Goal: Task Accomplishment & Management: Complete application form

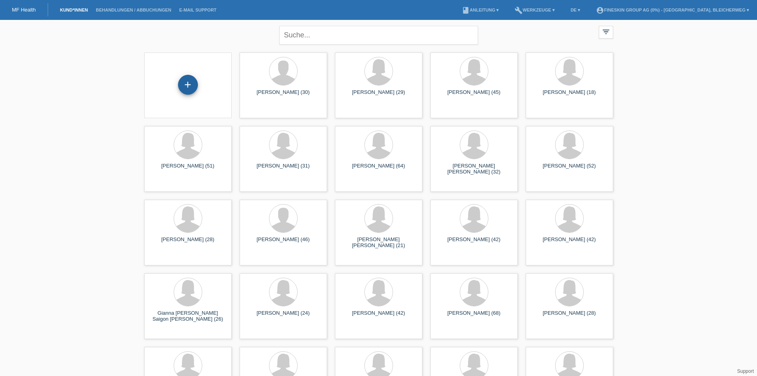
click at [190, 85] on div "+" at bounding box center [188, 85] width 20 height 20
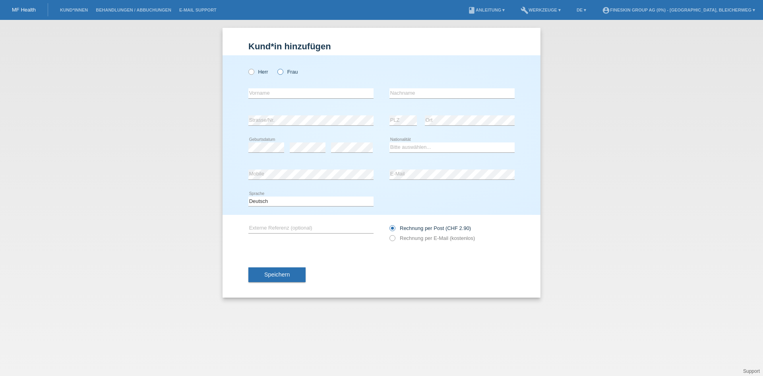
click at [276, 68] on icon at bounding box center [276, 68] width 0 height 0
click at [280, 73] on input "Frau" at bounding box center [279, 71] width 5 height 5
radio input "true"
click at [275, 91] on input "text" at bounding box center [310, 93] width 125 height 10
type input "susanna beck"
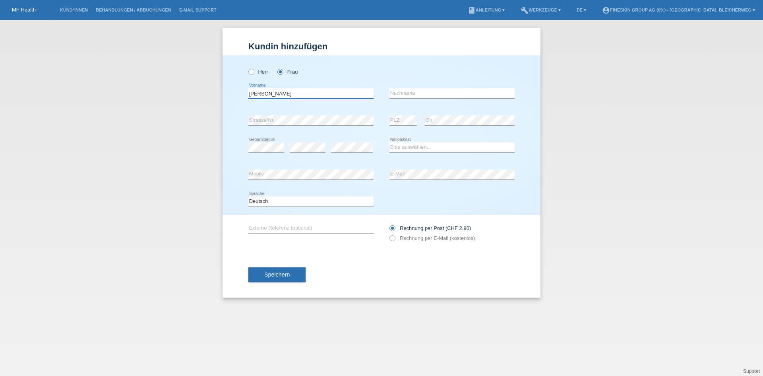
drag, startPoint x: 298, startPoint y: 91, endPoint x: 16, endPoint y: 96, distance: 282.7
click at [16, 96] on div "Kund*in hinzufügen Kunde hinzufügen Kundin hinzufügen Herr Frau susanna beck er…" at bounding box center [381, 198] width 763 height 356
click at [32, 10] on link "MF Health" at bounding box center [24, 10] width 24 height 6
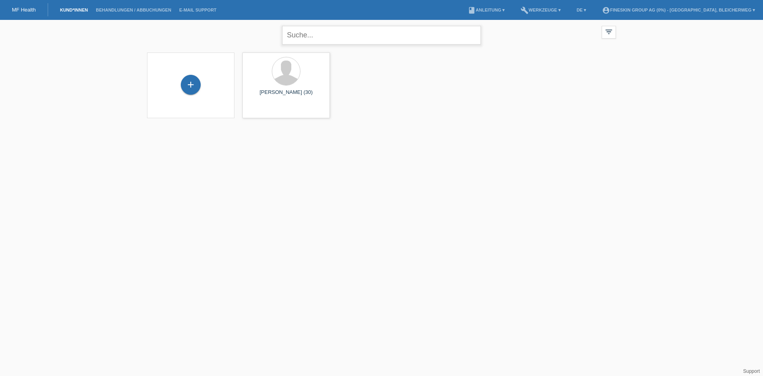
click at [326, 36] on input "text" at bounding box center [381, 35] width 199 height 19
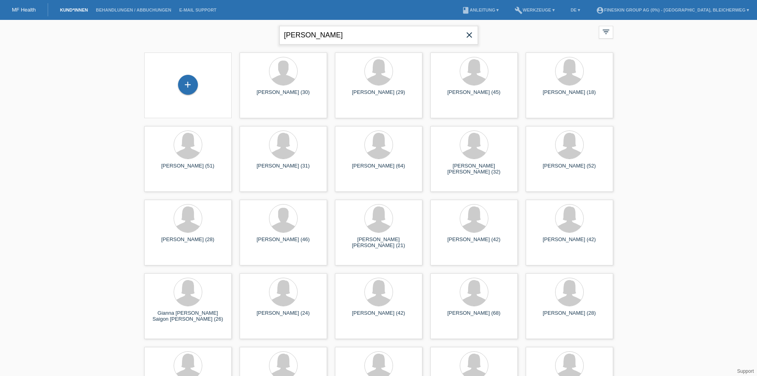
type input "susanna"
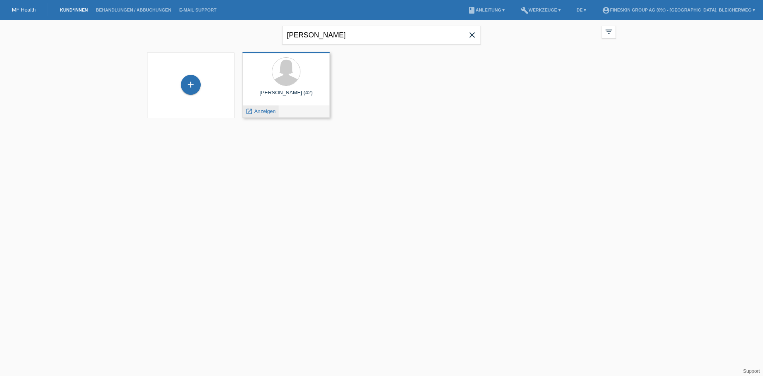
click at [260, 109] on span "Anzeigen" at bounding box center [264, 111] width 21 height 6
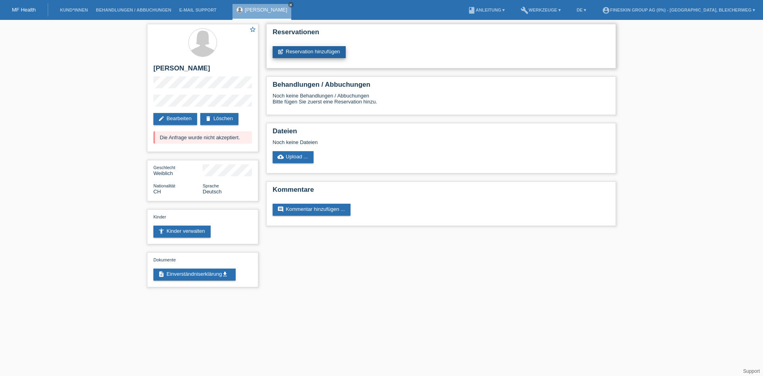
click at [310, 50] on link "post_add Reservation hinzufügen" at bounding box center [309, 52] width 73 height 12
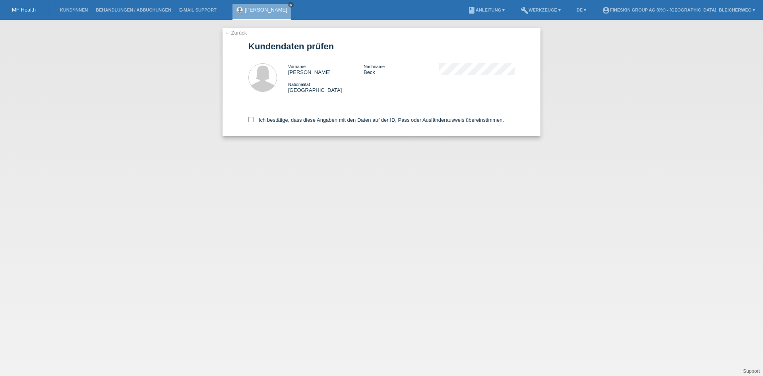
click at [249, 121] on icon at bounding box center [250, 119] width 5 height 5
click at [249, 121] on input "Ich bestätige, dass diese Angaben mit den Daten auf der ID, Pass oder Ausländer…" at bounding box center [250, 119] width 5 height 5
checkbox input "true"
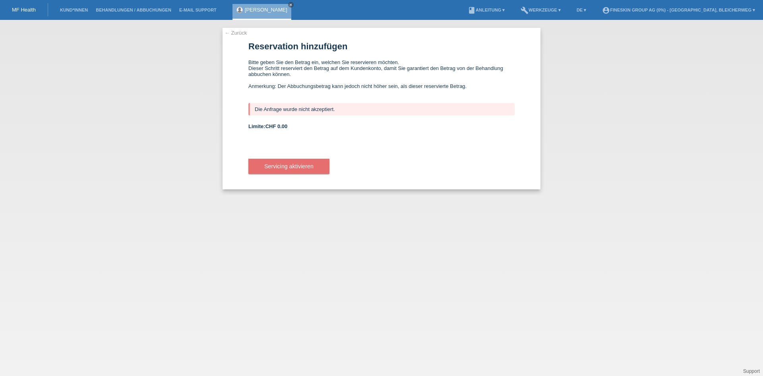
click at [240, 32] on link "← Zurück" at bounding box center [236, 33] width 22 height 6
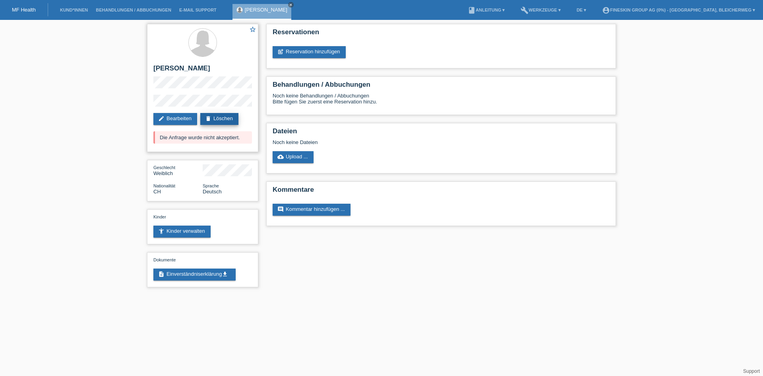
click at [229, 114] on link "delete Löschen" at bounding box center [219, 119] width 38 height 12
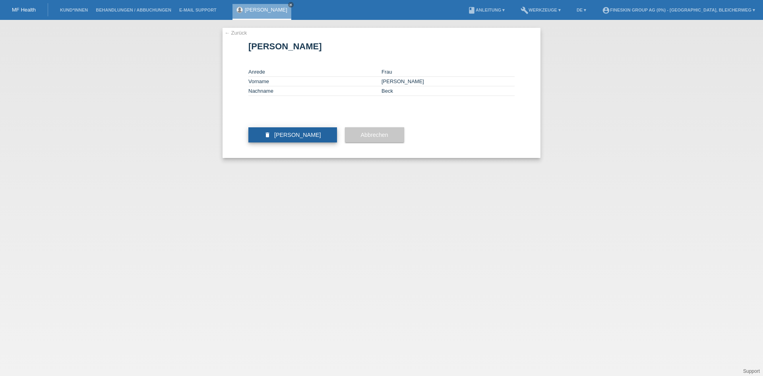
click at [297, 138] on span "Kundin löschen" at bounding box center [297, 135] width 47 height 6
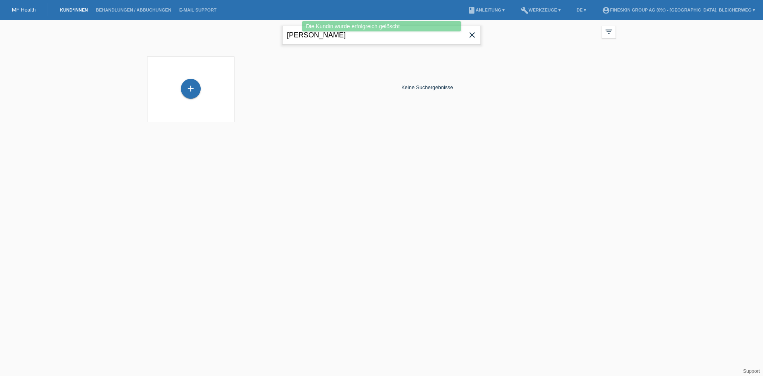
drag, startPoint x: 334, startPoint y: 37, endPoint x: 245, endPoint y: 35, distance: 89.1
click at [245, 35] on div "[PERSON_NAME] close filter_list view_module Alle Kund*innen anzeigen star Marki…" at bounding box center [381, 34] width 477 height 29
click at [194, 77] on div "+" at bounding box center [190, 89] width 87 height 66
click at [194, 86] on div "+" at bounding box center [191, 89] width 20 height 20
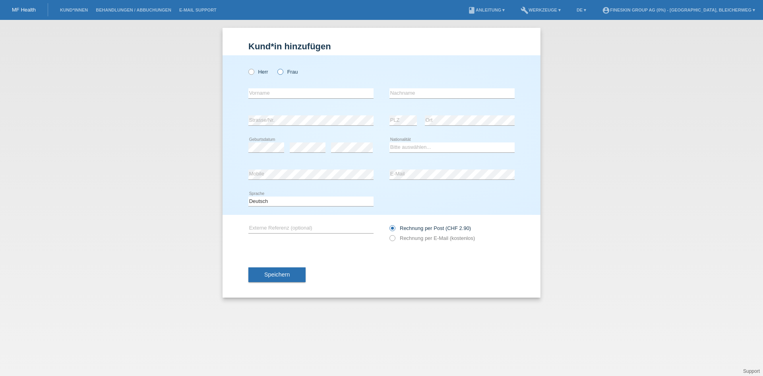
click at [276, 68] on icon at bounding box center [276, 68] width 0 height 0
click at [279, 72] on input "Frau" at bounding box center [279, 71] width 5 height 5
radio input "true"
click at [288, 91] on input "text" at bounding box center [310, 93] width 125 height 10
type input "Susanna"
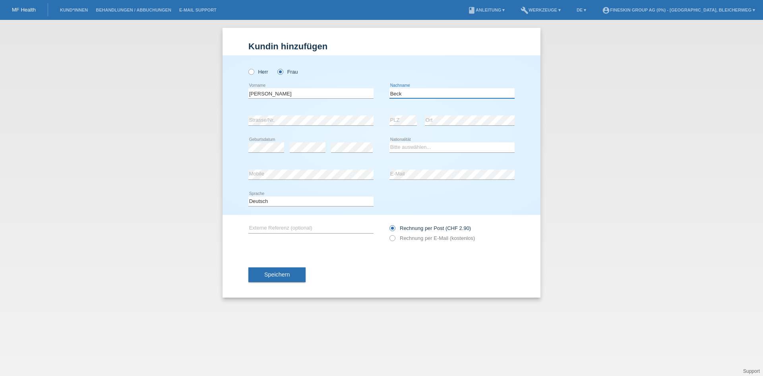
type input "Beck"
drag, startPoint x: 414, startPoint y: 146, endPoint x: 414, endPoint y: 151, distance: 4.8
click at [414, 146] on select "Bitte auswählen... Schweiz Deutschland Liechtenstein Österreich ------------ Af…" at bounding box center [452, 147] width 125 height 10
select select "CH"
click at [390, 142] on select "Bitte auswählen... Schweiz Deutschland Liechtenstein Österreich ------------ Af…" at bounding box center [452, 147] width 125 height 10
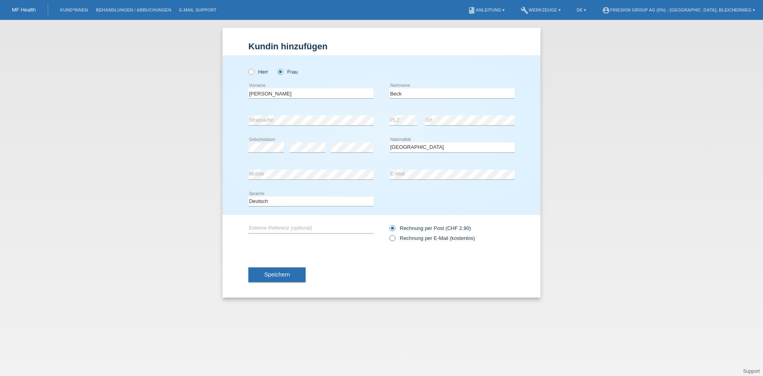
click at [388, 234] on icon at bounding box center [388, 234] width 0 height 0
click at [392, 239] on input "Rechnung per E-Mail (kostenlos)" at bounding box center [392, 240] width 5 height 10
radio input "true"
click at [264, 282] on button "Speichern" at bounding box center [276, 274] width 57 height 15
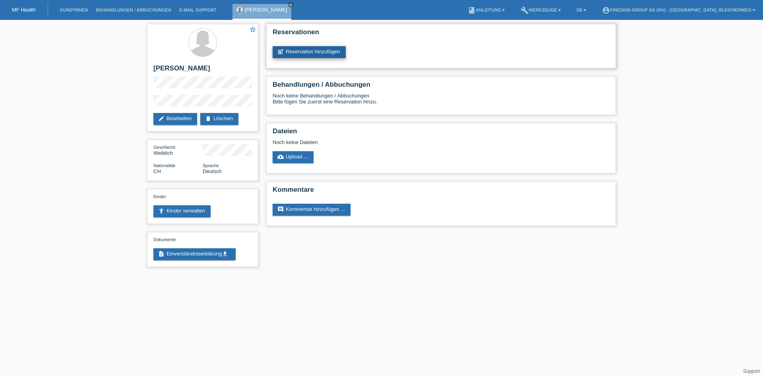
click at [326, 50] on link "post_add Reservation hinzufügen" at bounding box center [309, 52] width 73 height 12
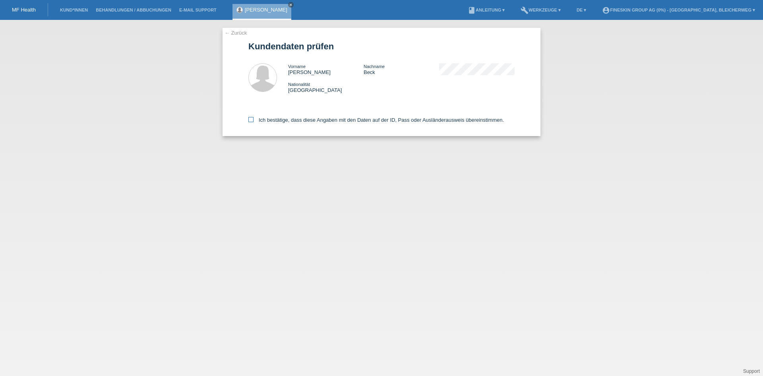
click at [250, 118] on icon at bounding box center [250, 119] width 5 height 5
click at [250, 118] on input "Ich bestätige, dass diese Angaben mit den Daten auf der ID, Pass oder Ausländer…" at bounding box center [250, 119] width 5 height 5
checkbox input "true"
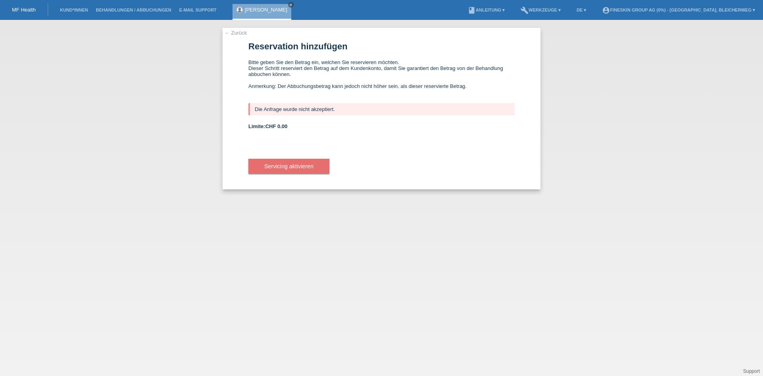
click at [289, 5] on icon "close" at bounding box center [291, 5] width 4 height 4
